Goal: Transaction & Acquisition: Purchase product/service

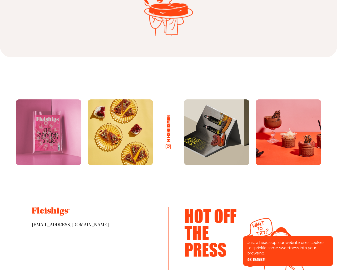
scroll to position [2738, 0]
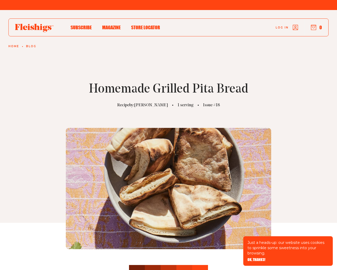
scroll to position [1149, 0]
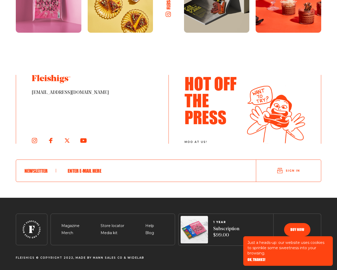
type input "testing@example.com"
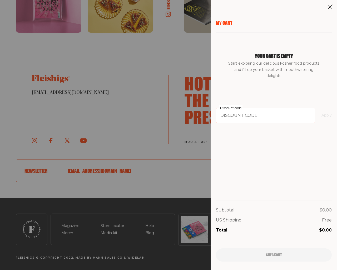
type input "94102"
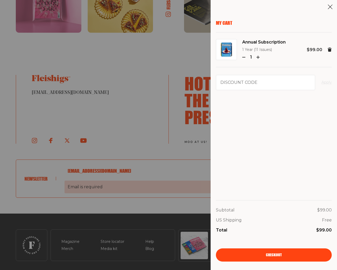
scroll to position [1165, 0]
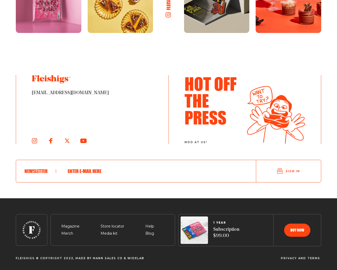
scroll to position [945, 0]
type input "[EMAIL_ADDRESS][DOMAIN_NAME]"
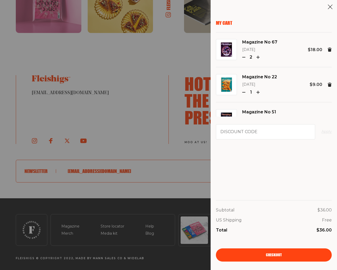
type button "e"
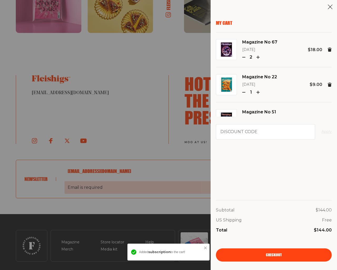
scroll to position [961, 0]
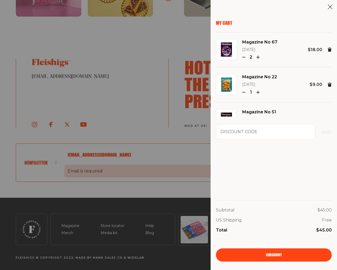
scroll to position [961, 0]
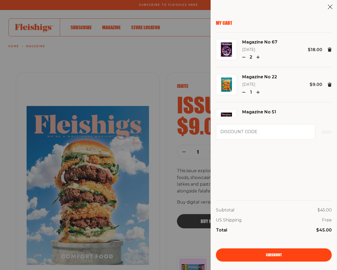
scroll to position [961, 0]
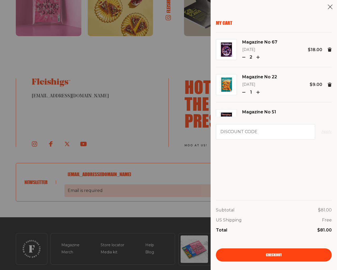
scroll to position [974, 0]
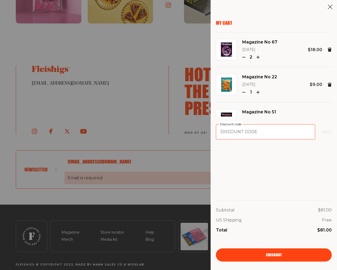
type input "94102"
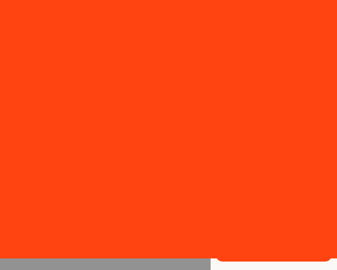
scroll to position [462, 0]
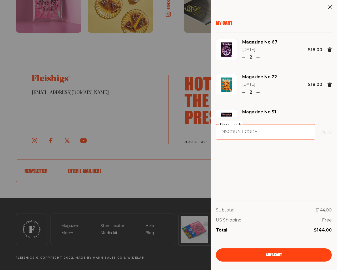
type input "94102"
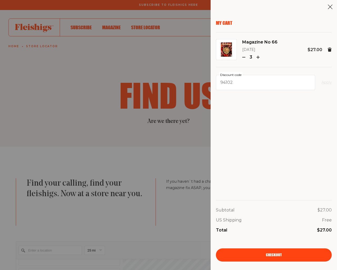
scroll to position [1608, 0]
type input "e"
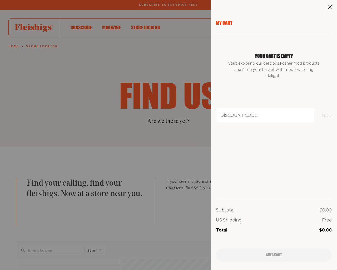
scroll to position [1608, 0]
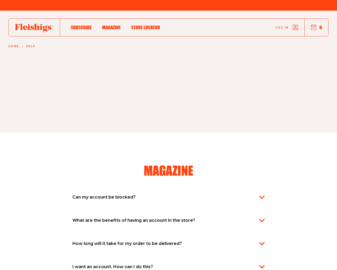
scroll to position [896, 0]
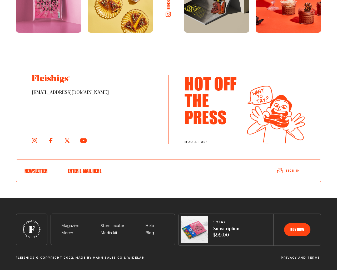
type input "fnfOzvSR"
type input "testing@example.com"
type textarea "20"
type input "testing@example.com"
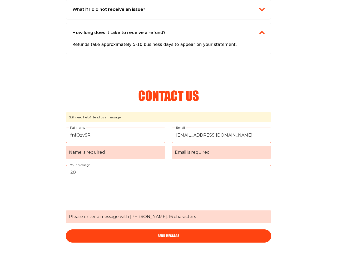
scroll to position [955, 0]
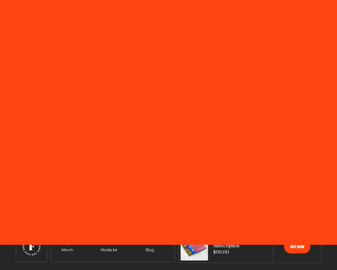
scroll to position [17, 0]
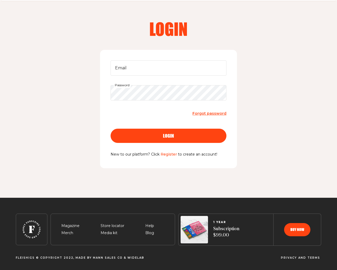
type input "[EMAIL_ADDRESS][DOMAIN_NAME]"
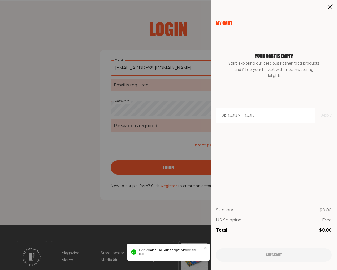
scroll to position [45, 0]
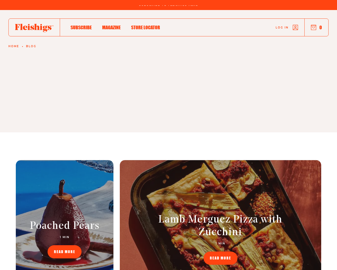
scroll to position [768, 0]
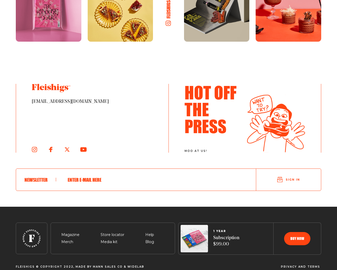
type input "[EMAIL_ADDRESS][DOMAIN_NAME]"
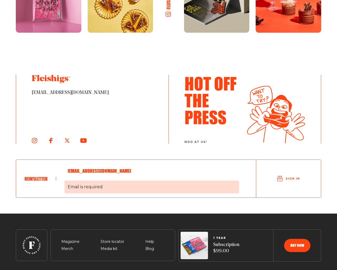
scroll to position [793, 0]
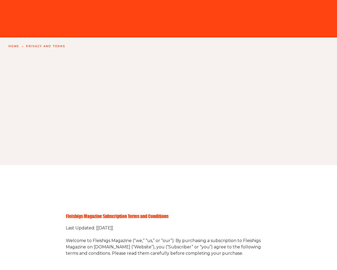
scroll to position [1009, 0]
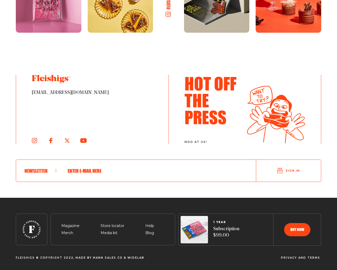
type input "[EMAIL_ADDRESS][DOMAIN_NAME]"
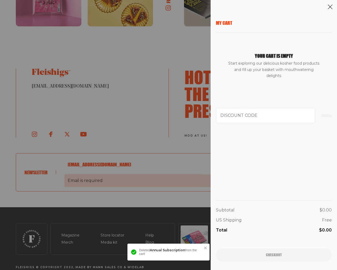
scroll to position [1025, 0]
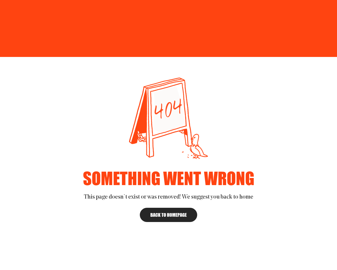
scroll to position [73, 0]
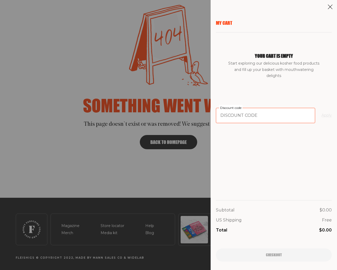
type input "94102"
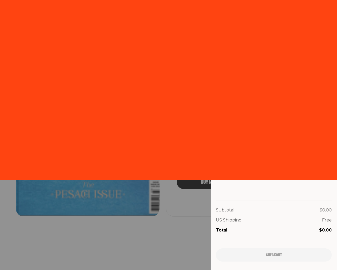
scroll to position [1143, 0]
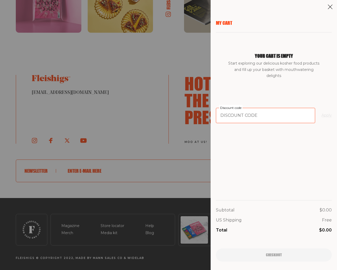
type input "94102"
type input "[EMAIL_ADDRESS][DOMAIN_NAME]"
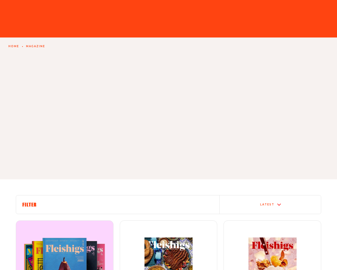
scroll to position [833, 0]
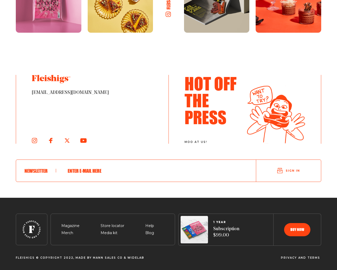
type input "e"
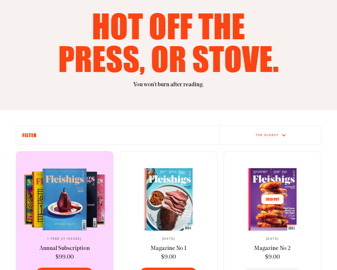
scroll to position [833, 0]
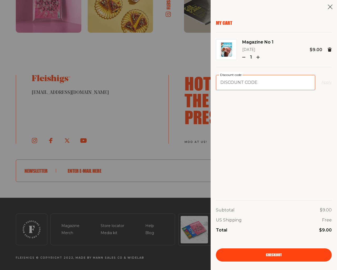
type input "94102"
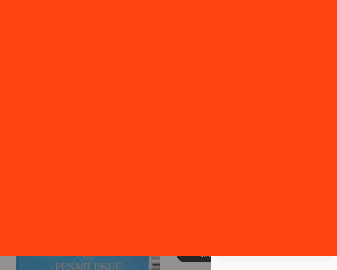
scroll to position [1143, 0]
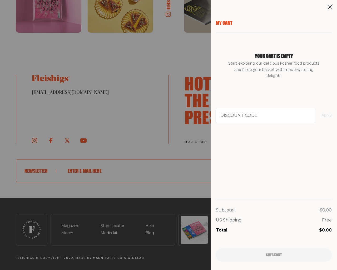
type input "testing@example.com"
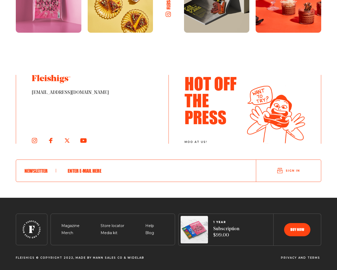
scroll to position [462, 0]
type input "[EMAIL_ADDRESS][DOMAIN_NAME]"
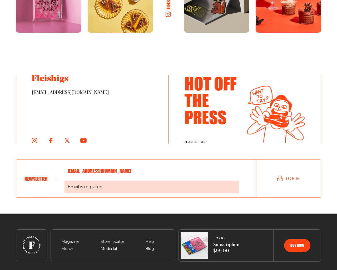
scroll to position [477, 0]
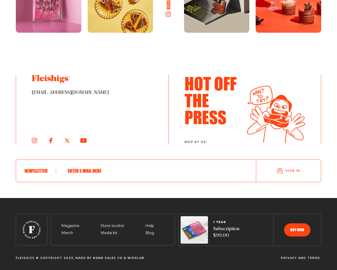
scroll to position [644, 0]
type input "[EMAIL_ADDRESS][DOMAIN_NAME]"
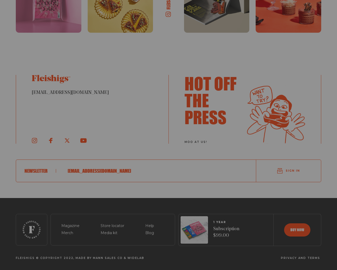
scroll to position [660, 0]
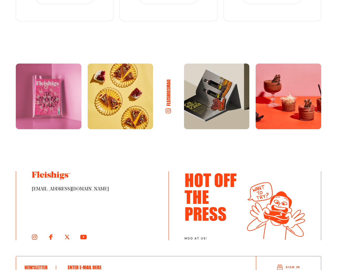
scroll to position [1046, 0]
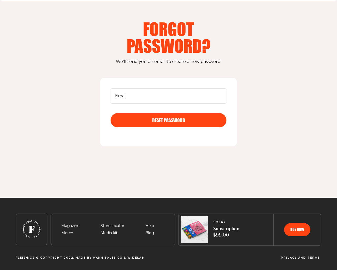
scroll to position [17, 0]
type input "[EMAIL_ADDRESS][DOMAIN_NAME]"
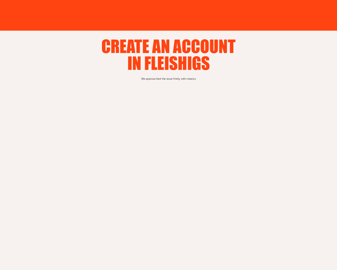
scroll to position [93, 0]
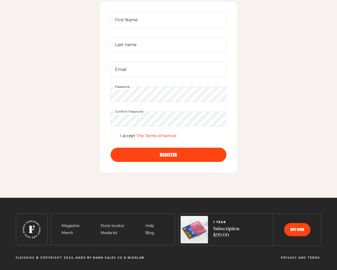
type input "fnfOzvSR"
type input "[EMAIL_ADDRESS][DOMAIN_NAME]"
checkbox input "false"
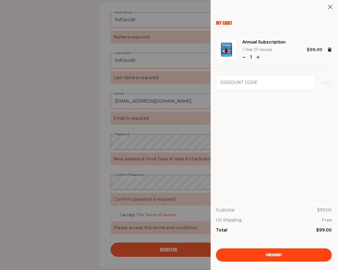
scroll to position [188, 0]
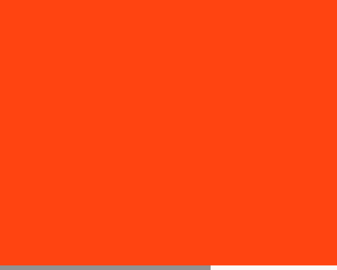
scroll to position [1009, 0]
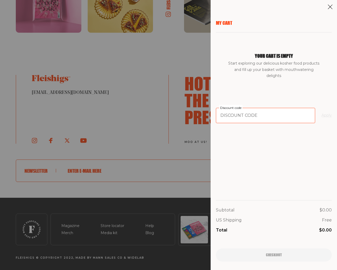
type input "94102"
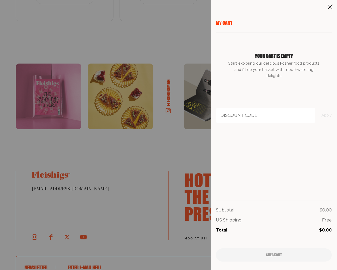
scroll to position [1143, 0]
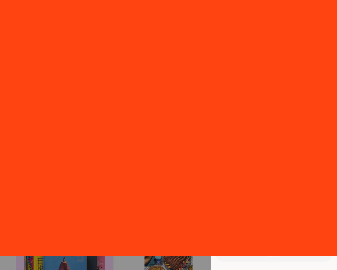
scroll to position [833, 0]
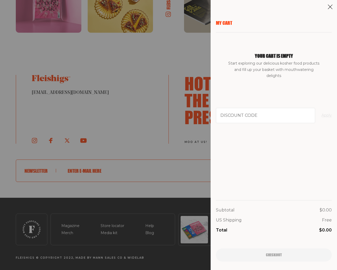
scroll to position [833, 0]
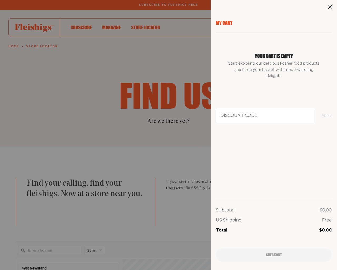
scroll to position [462, 0]
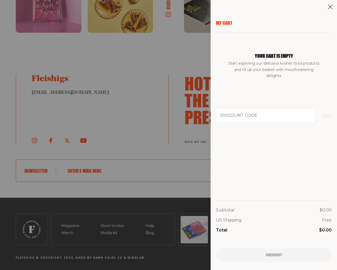
scroll to position [567, 0]
type input "e"
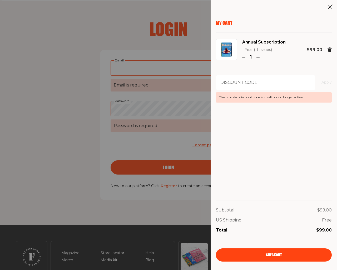
scroll to position [45, 0]
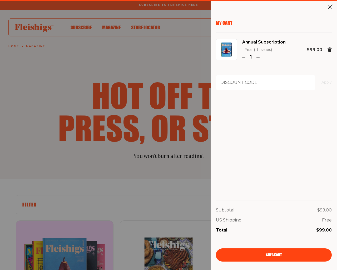
type input "e"
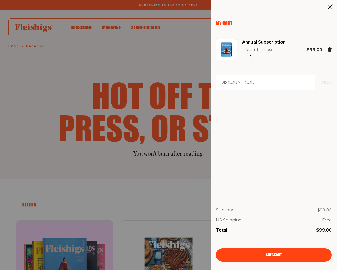
scroll to position [833, 0]
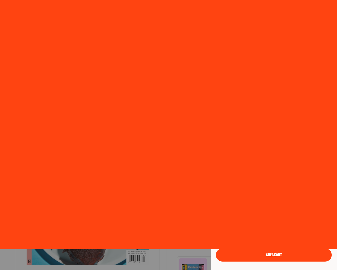
scroll to position [936, 0]
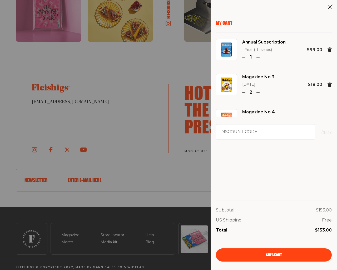
type input "testing@example.com"
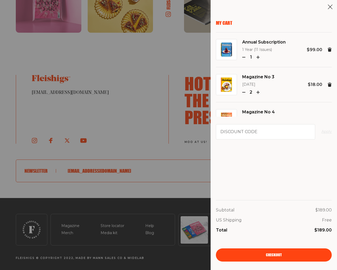
type button "e"
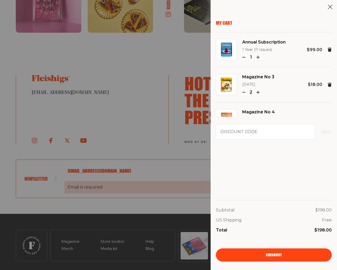
scroll to position [961, 0]
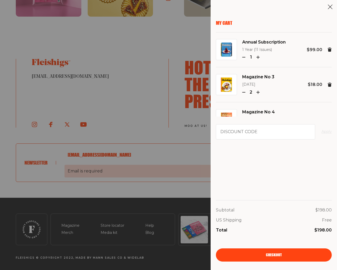
scroll to position [961, 0]
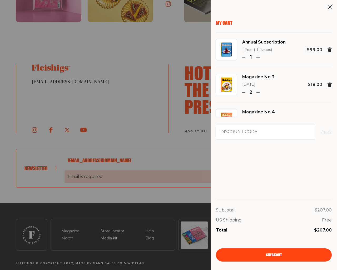
scroll to position [960, 0]
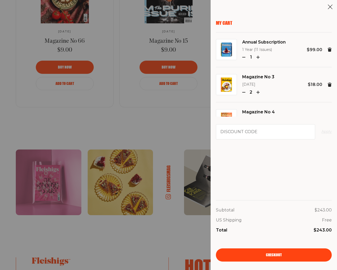
scroll to position [1143, 0]
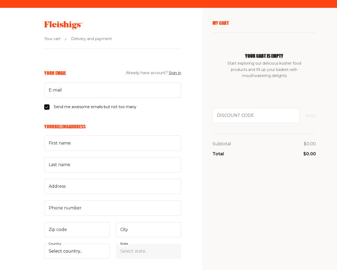
scroll to position [152, 0]
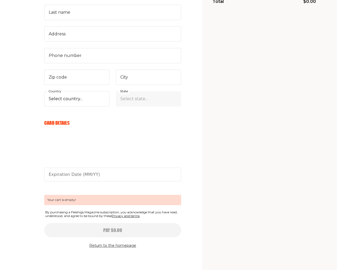
type input "[EMAIL_ADDRESS][DOMAIN_NAME]"
checkbox input "true"
type input "fnfOzvSR"
type input "3137 Laguna Street"
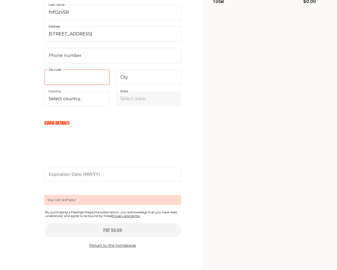
type input "e"
type input "San Francisco"
type input "94102"
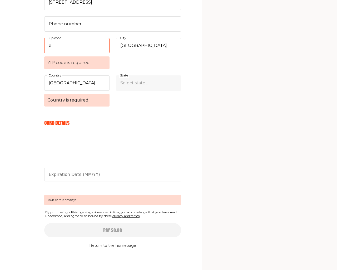
select select "US"
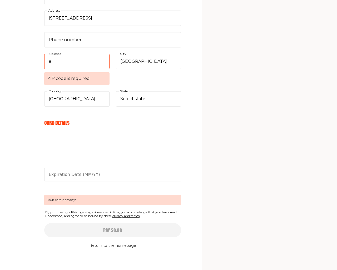
select select "Arkansas"
select select "CA"
select select
select select "AL"
select select
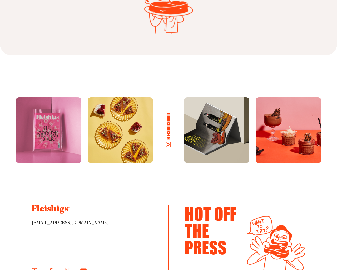
scroll to position [2870, 0]
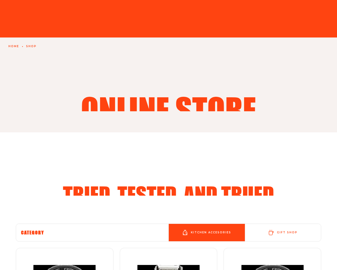
scroll to position [798, 0]
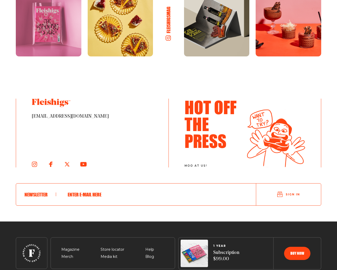
type input "[EMAIL_ADDRESS][DOMAIN_NAME]"
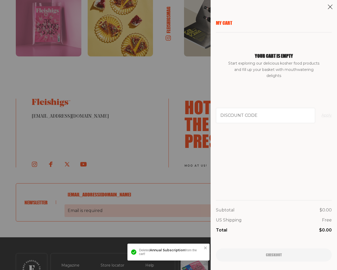
scroll to position [814, 0]
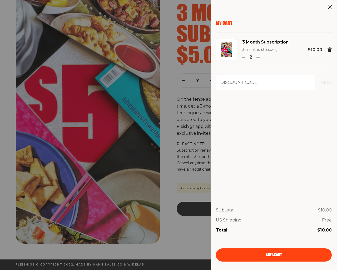
scroll to position [42, 0]
type input "94102"
